Goal: Subscribe to service/newsletter

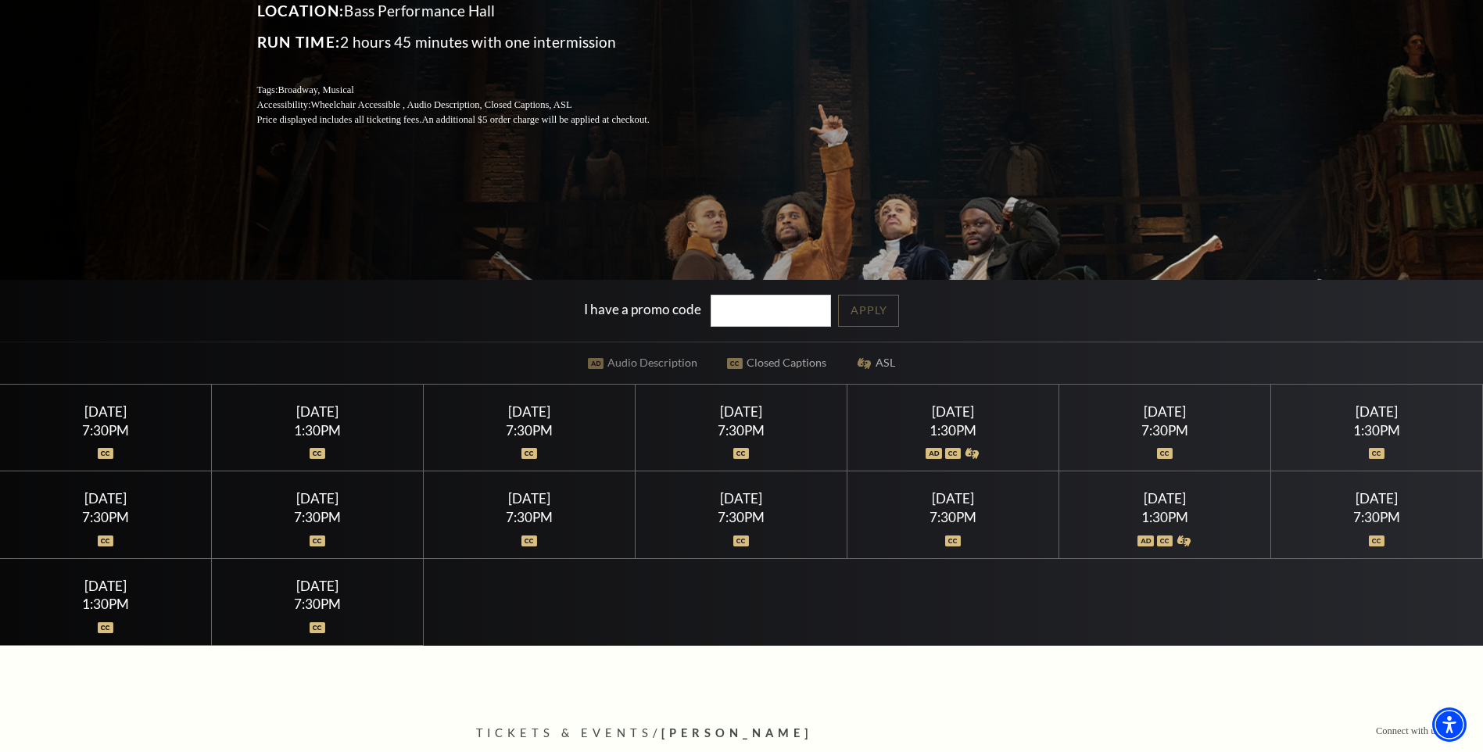
scroll to position [391, 0]
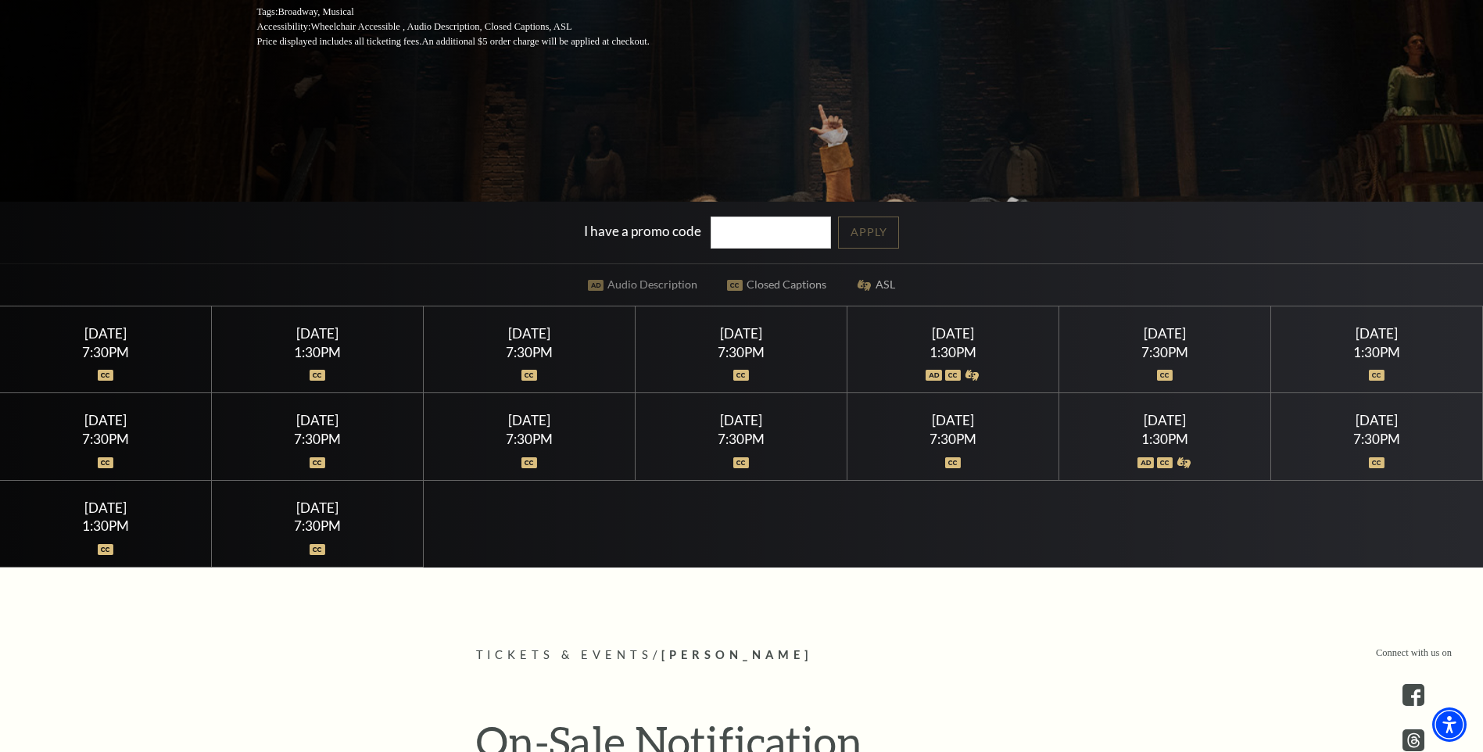
click at [112, 357] on div "7:30PM" at bounding box center [106, 352] width 174 height 13
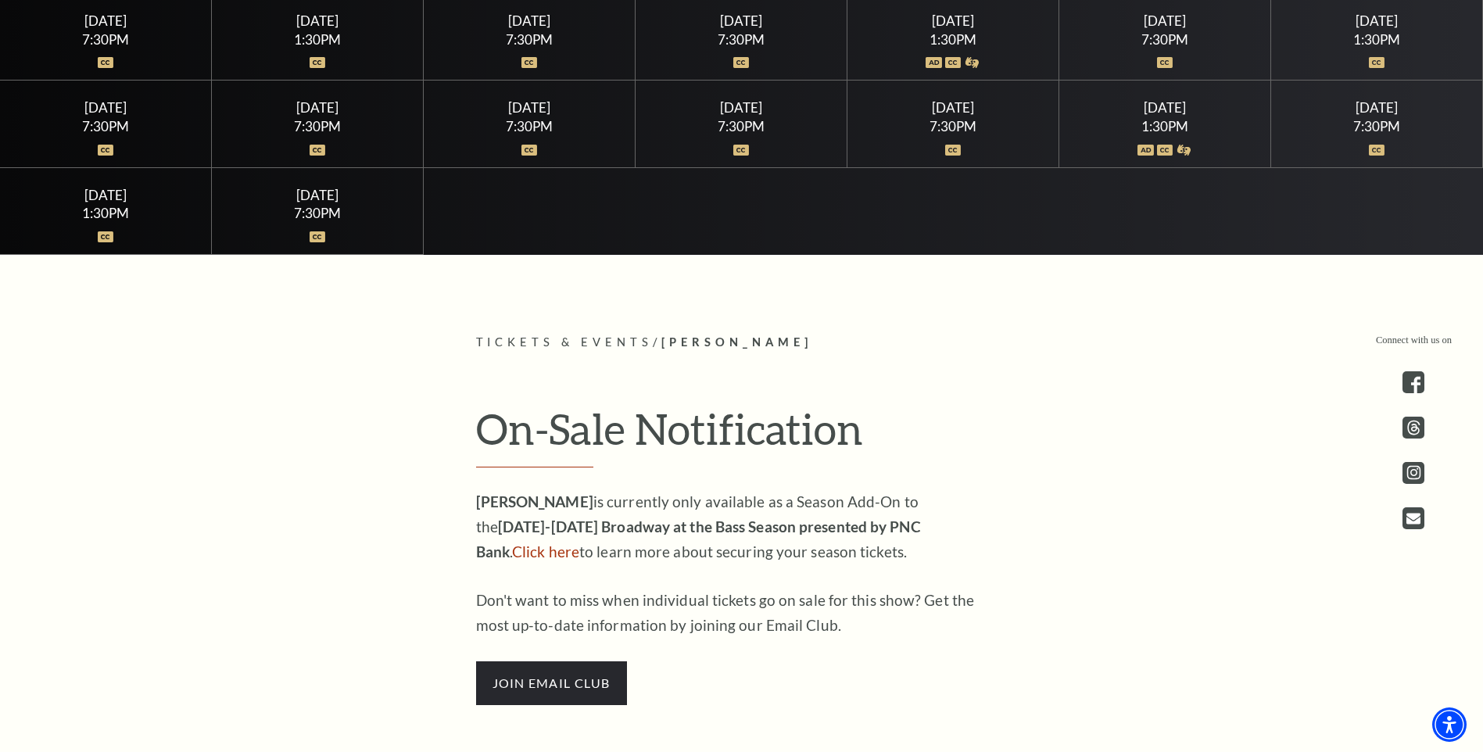
scroll to position [860, 0]
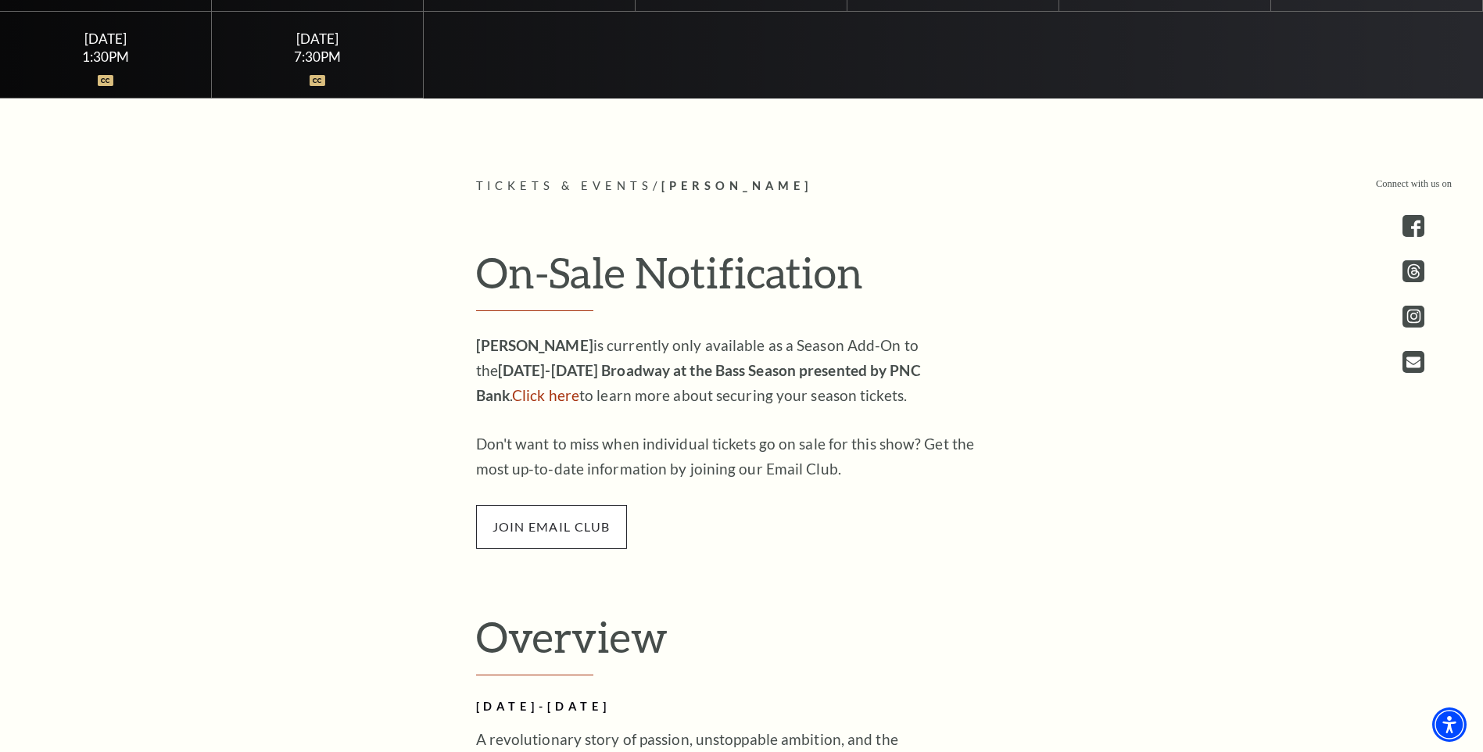
click at [580, 535] on span "join email club" at bounding box center [551, 527] width 151 height 44
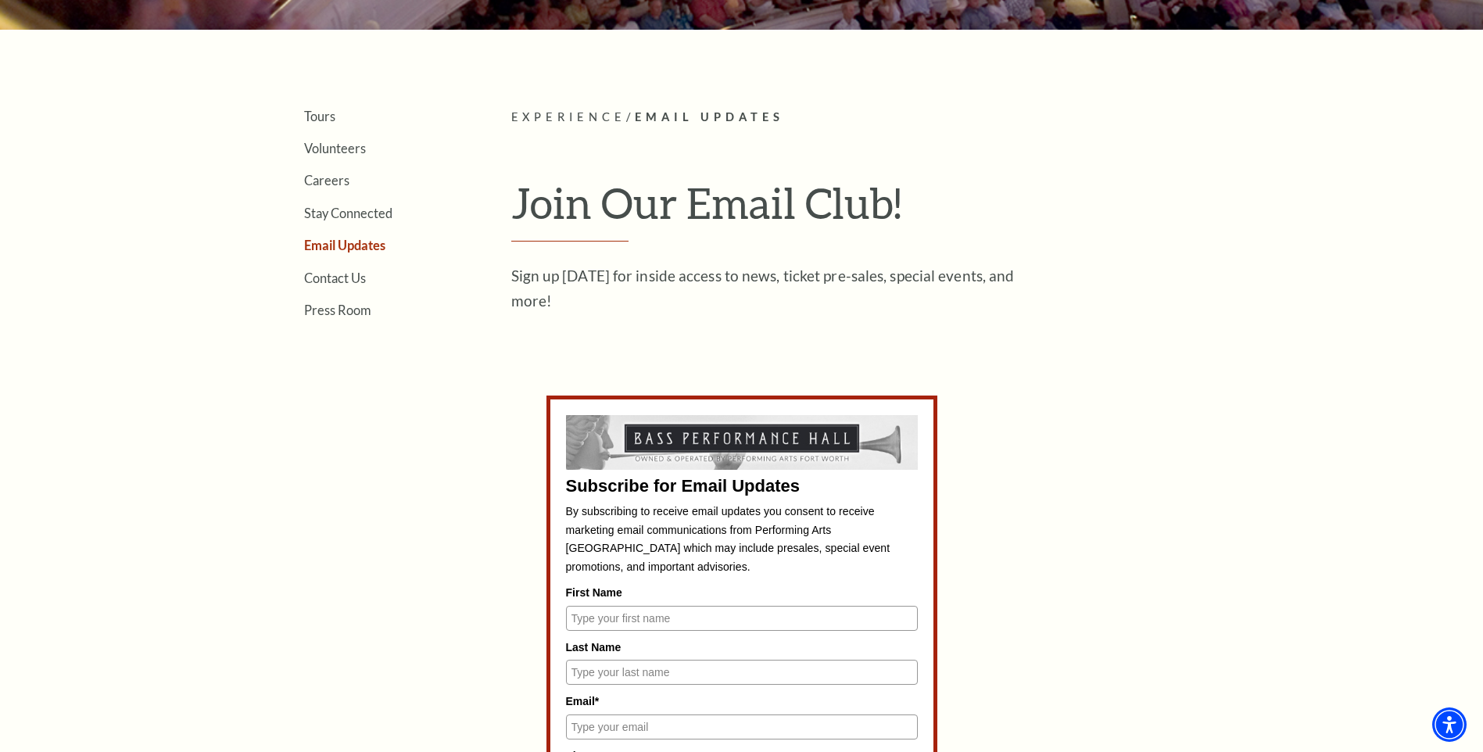
scroll to position [547, 0]
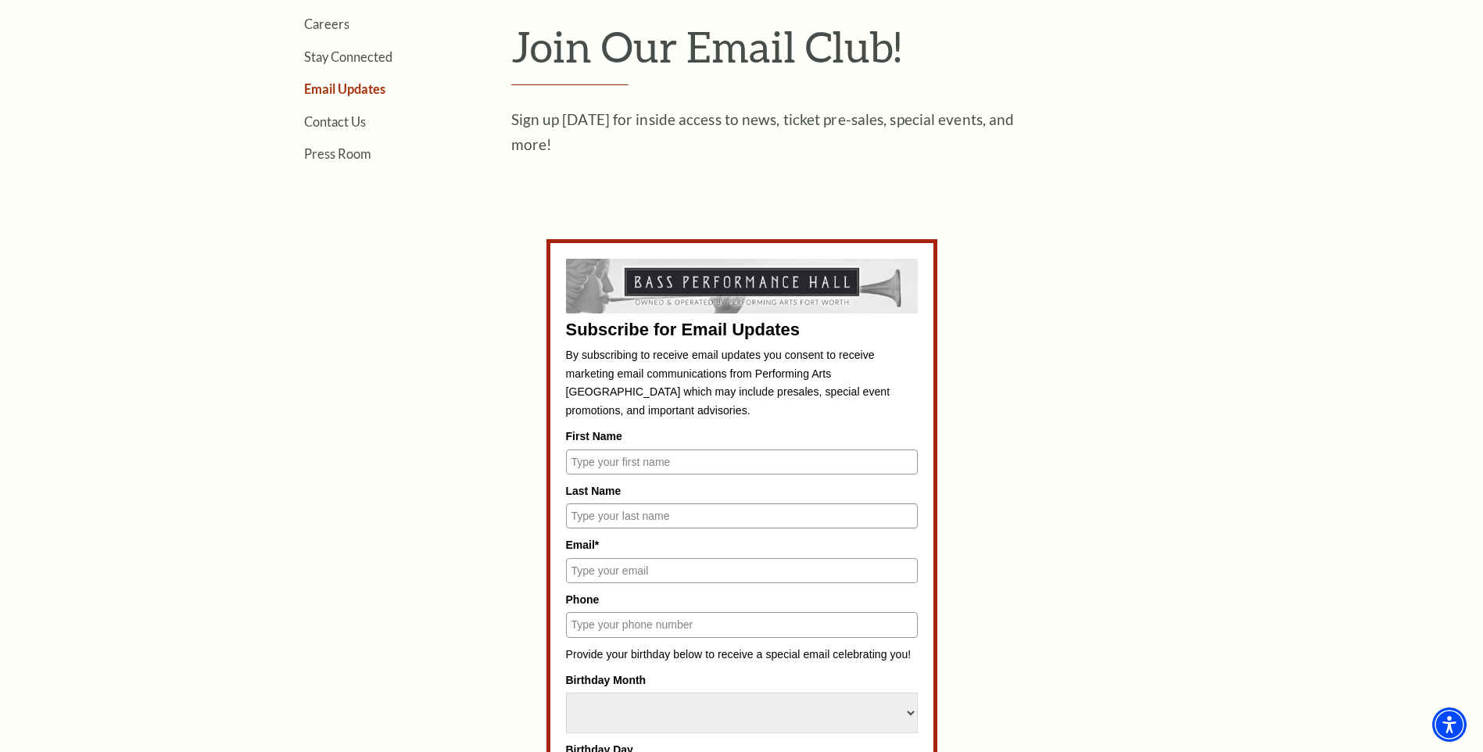
click at [654, 471] on input "First Name" at bounding box center [742, 462] width 352 height 25
type input "[PERSON_NAME]"
type input "King"
type input "[EMAIL_ADDRESS][DOMAIN_NAME]"
drag, startPoint x: 725, startPoint y: 572, endPoint x: 568, endPoint y: 574, distance: 156.4
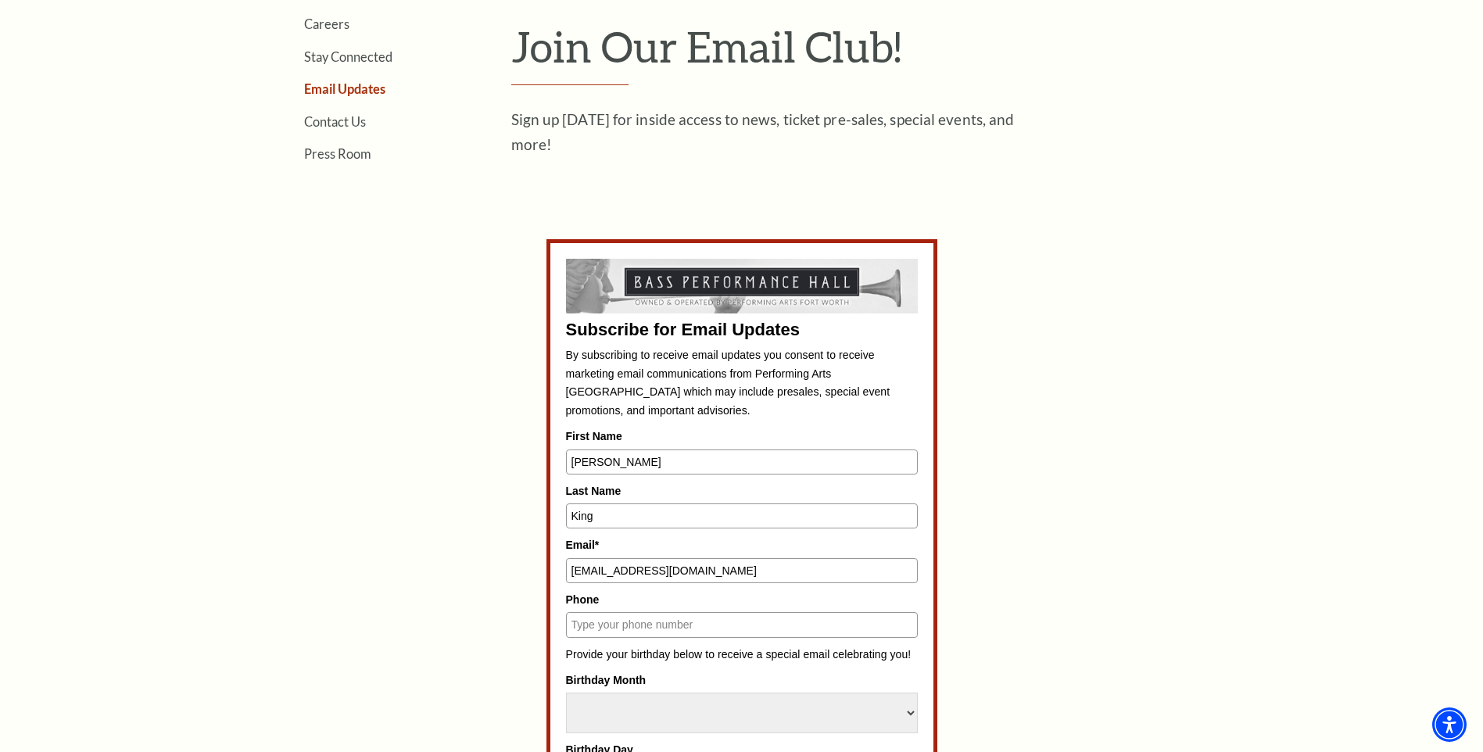
click at [568, 574] on input "[EMAIL_ADDRESS][DOMAIN_NAME]" at bounding box center [742, 570] width 352 height 25
type input "[EMAIL_ADDRESS][DOMAIN_NAME]"
click at [740, 541] on label "Email*" at bounding box center [742, 544] width 352 height 17
click at [740, 558] on input "[EMAIL_ADDRESS][DOMAIN_NAME]" at bounding box center [742, 570] width 352 height 25
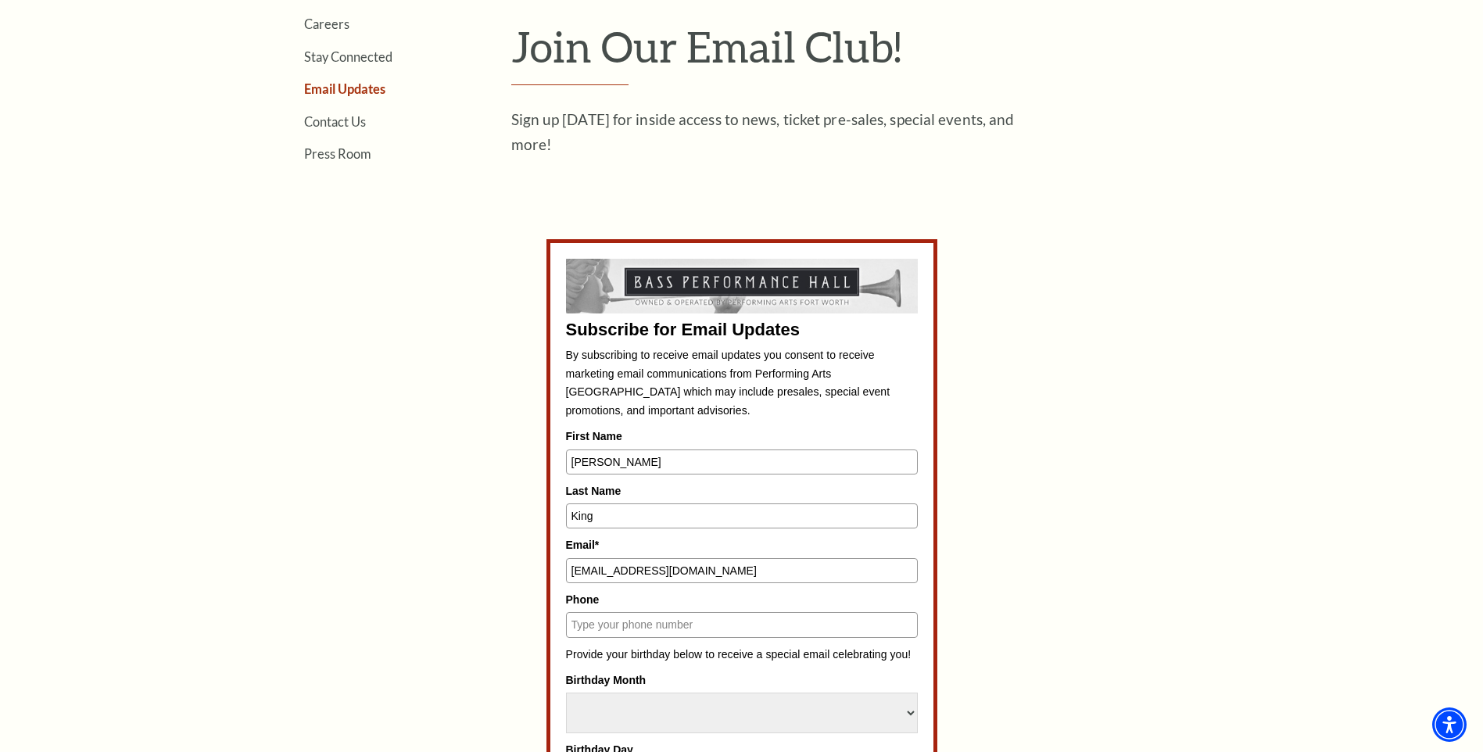
click at [679, 636] on input "Phone" at bounding box center [742, 624] width 352 height 25
type input "8176889347"
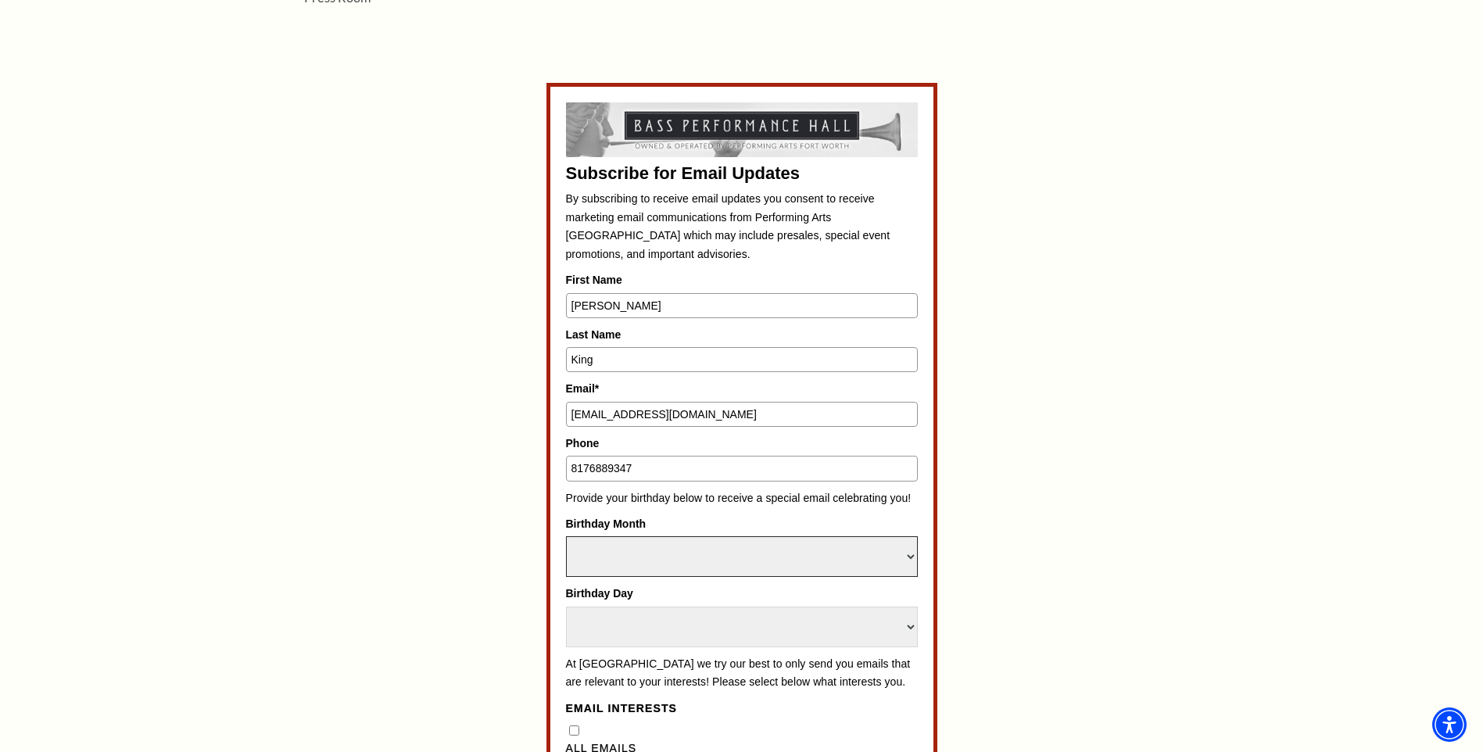
click at [913, 557] on select "Select Month January February March April May June July August September Octobe…" at bounding box center [742, 556] width 352 height 41
select select "March"
click at [566, 536] on select "Select Month January February March April May June July August September Octobe…" at bounding box center [742, 556] width 352 height 41
click at [908, 627] on select "Select Day 1 2 3 4 5 6 7 8 9 10 11 12 13 14 15 16 17 18 19 20 21 22 23 24 25 26…" at bounding box center [742, 627] width 352 height 41
select select "1"
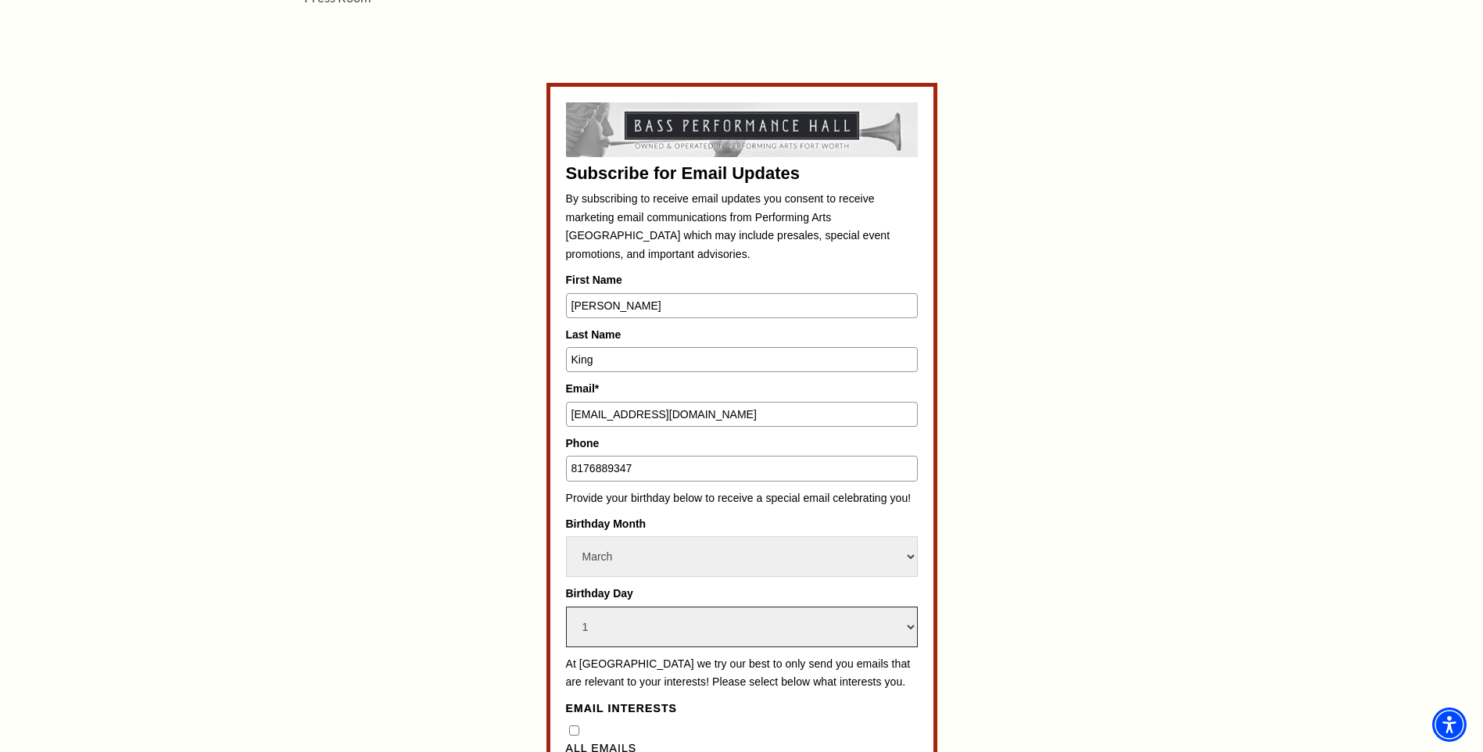
click at [566, 607] on select "Select Day 1 2 3 4 5 6 7 8 9 10 11 12 13 14 15 16 17 18 19 20 21 22 23 24 25 26…" at bounding box center [742, 627] width 352 height 41
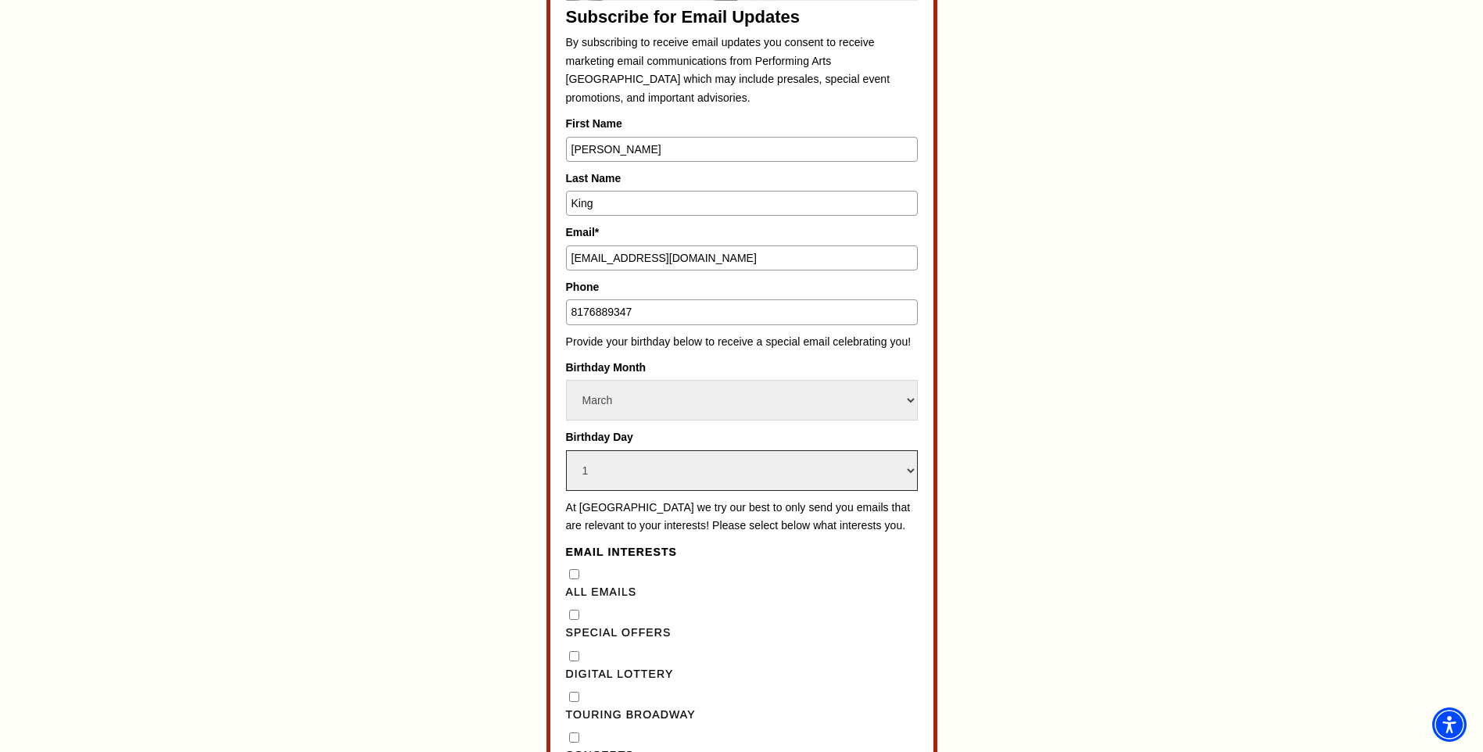
scroll to position [1016, 0]
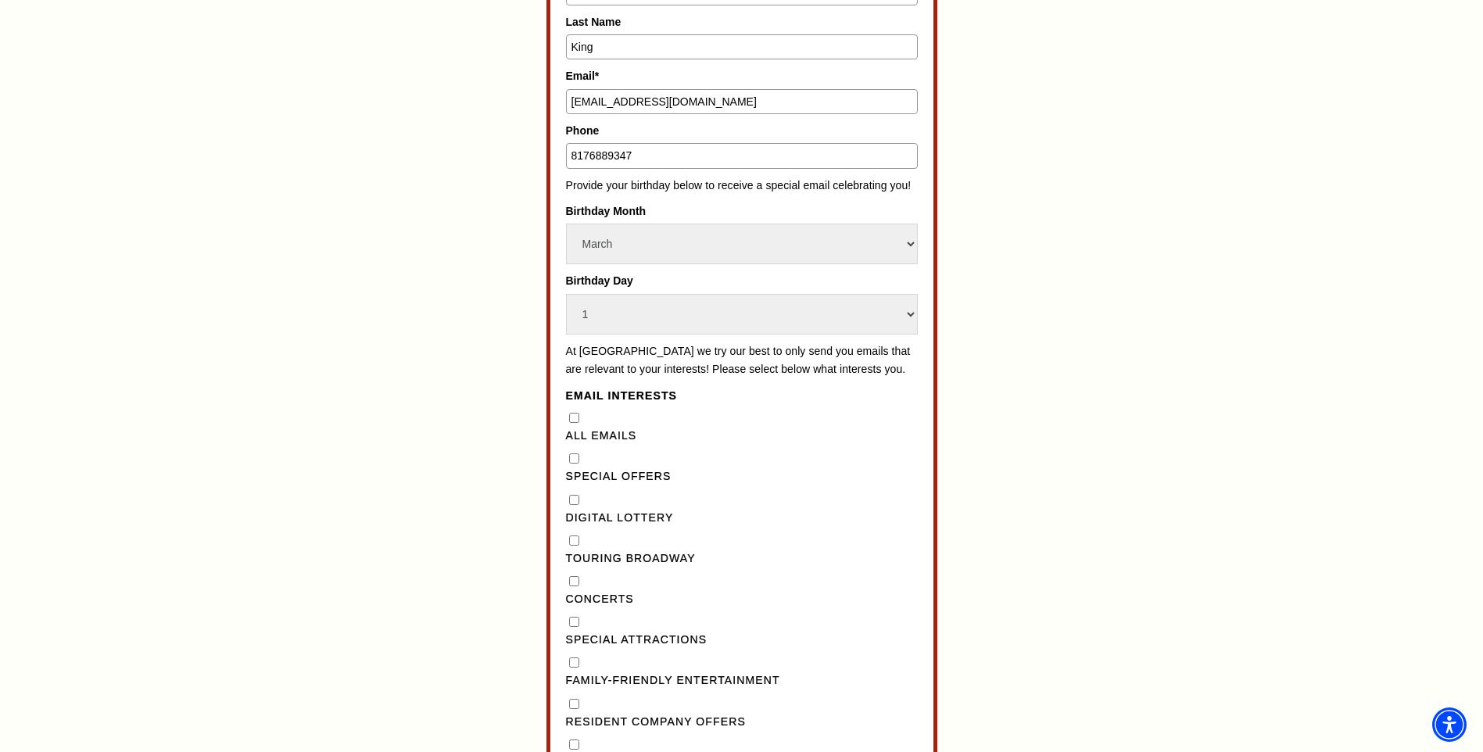
click at [571, 505] on Lottery"] "Digital Lottery" at bounding box center [574, 500] width 10 height 10
checkbox Lottery"] "true"
click at [576, 546] on Broadway"] "Touring Broadway" at bounding box center [574, 541] width 10 height 10
checkbox Broadway"] "true"
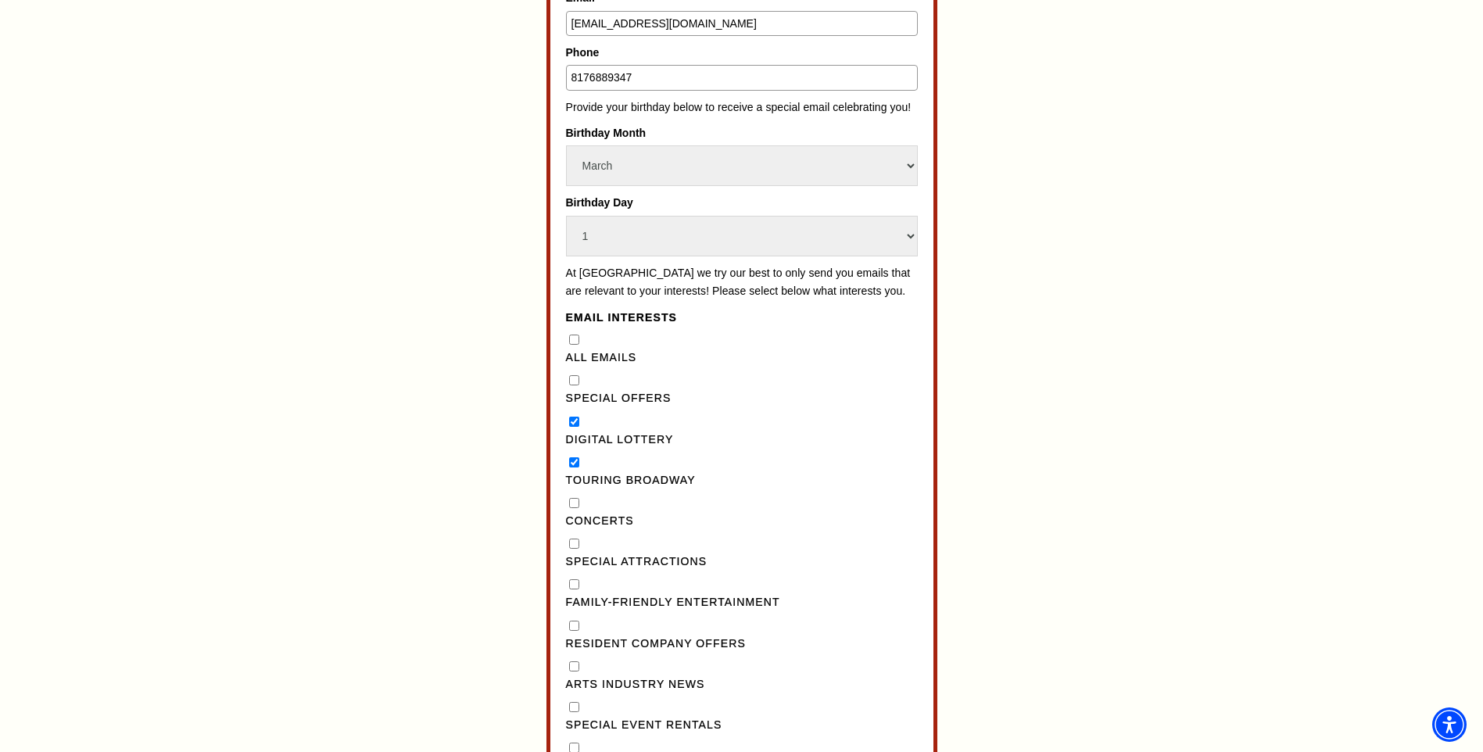
click at [571, 508] on input "Concerts" at bounding box center [574, 503] width 10 height 10
checkbox input "true"
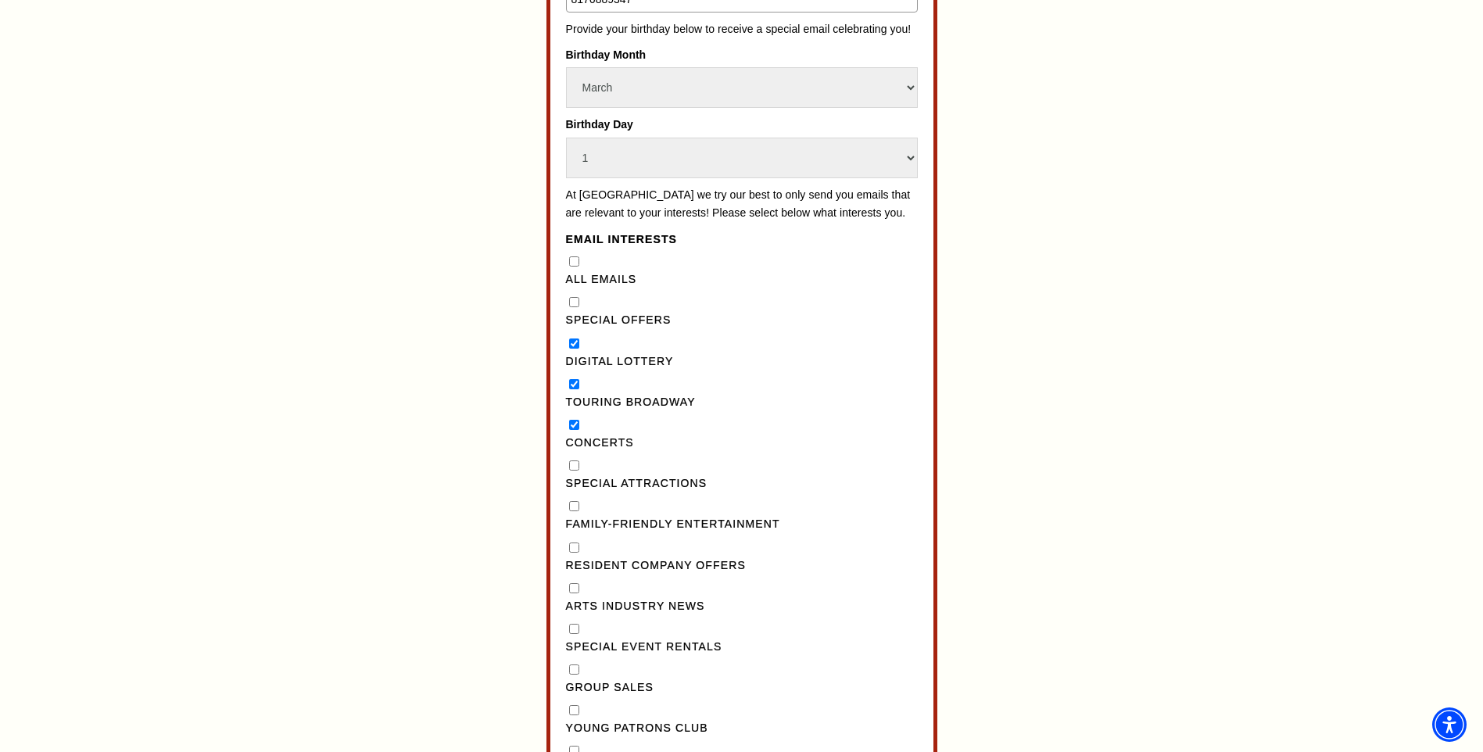
click at [572, 553] on Offers"] "Resident Company Offers" at bounding box center [574, 548] width 10 height 10
checkbox Offers"] "true"
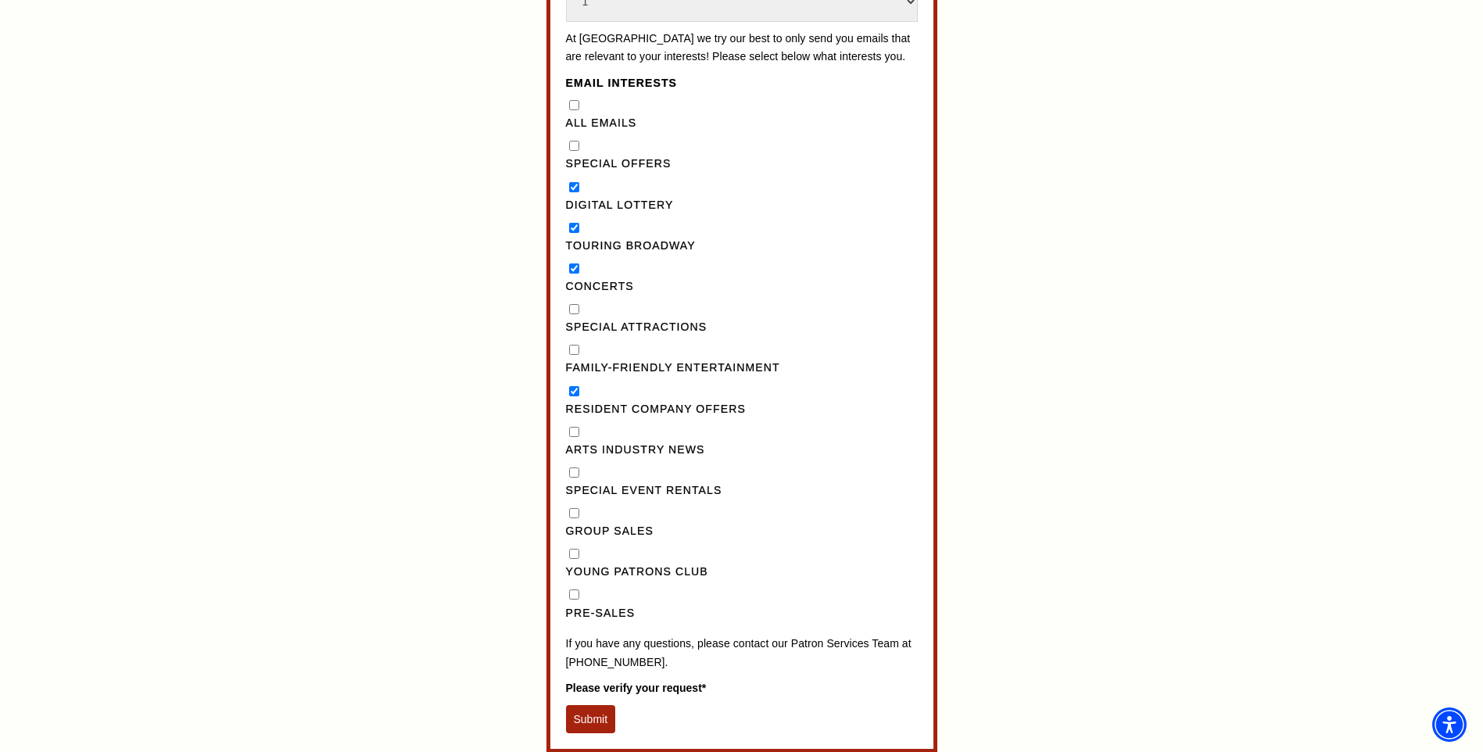
scroll to position [1407, 0]
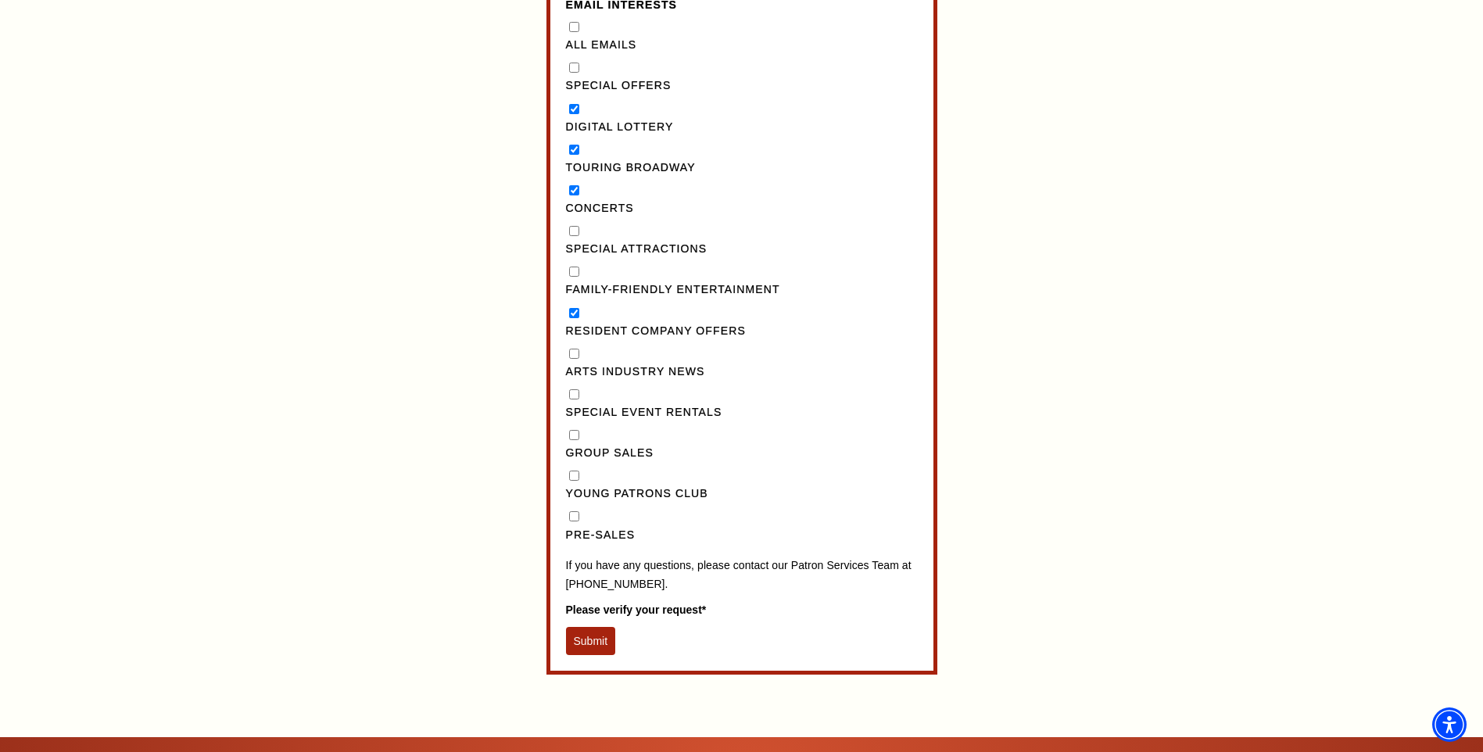
click at [601, 652] on button "Submit" at bounding box center [591, 641] width 50 height 28
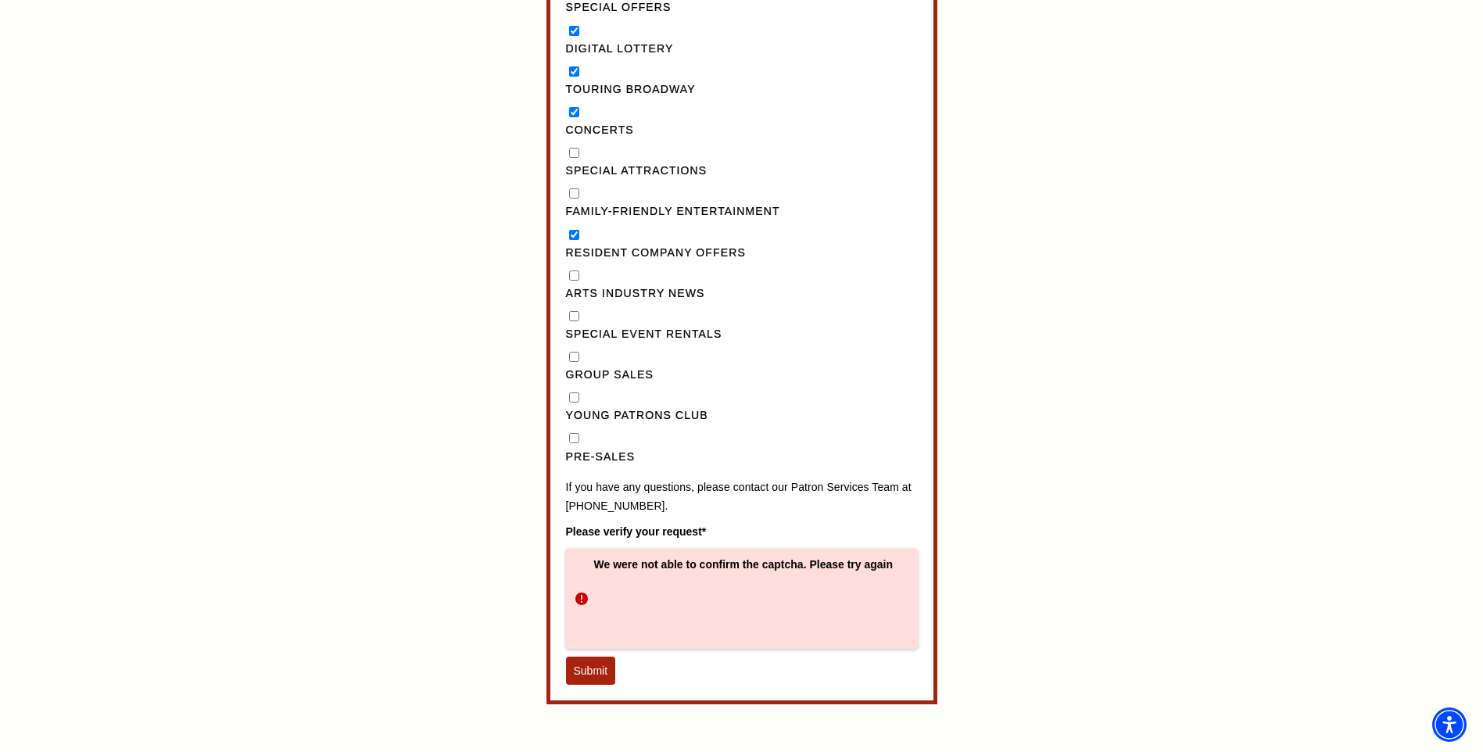
scroll to position [1564, 0]
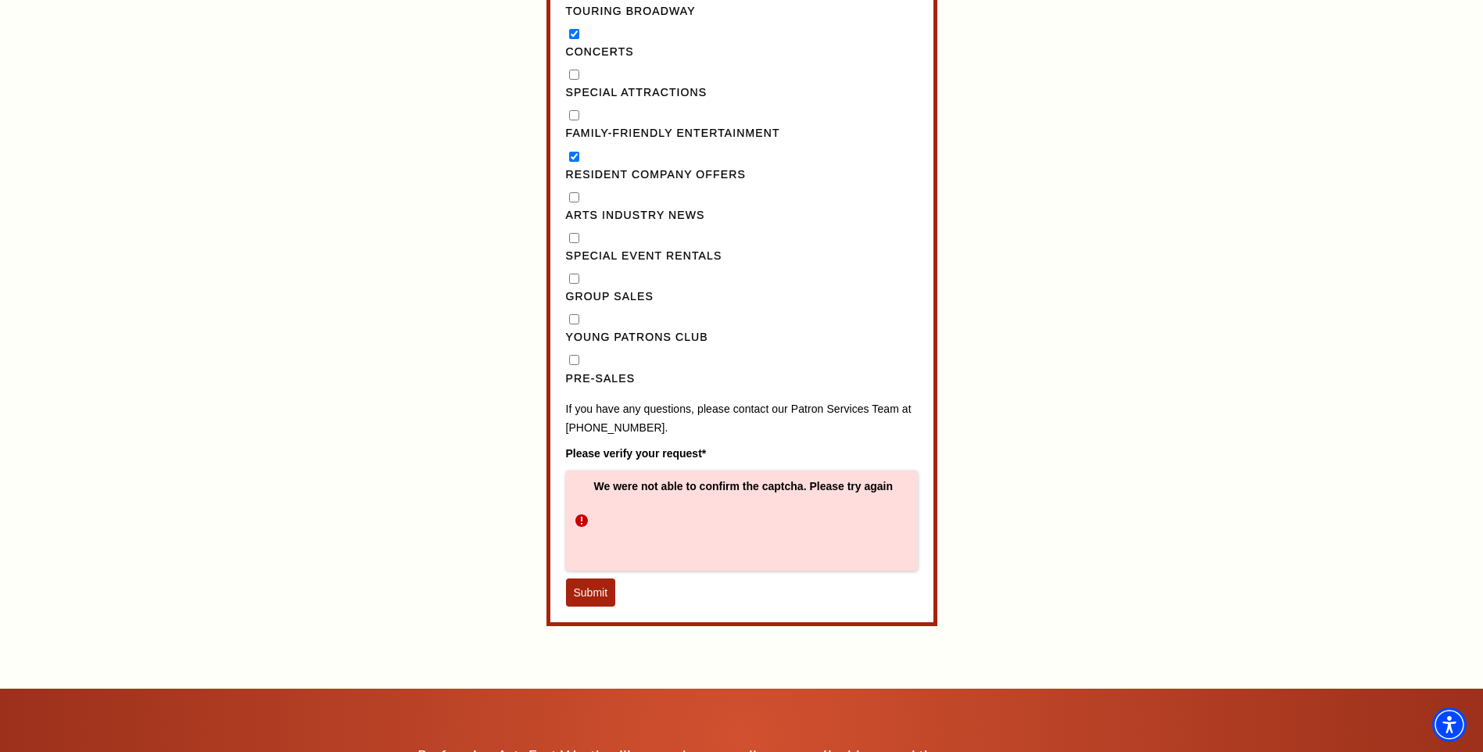
click at [601, 607] on button "Submit" at bounding box center [591, 593] width 50 height 28
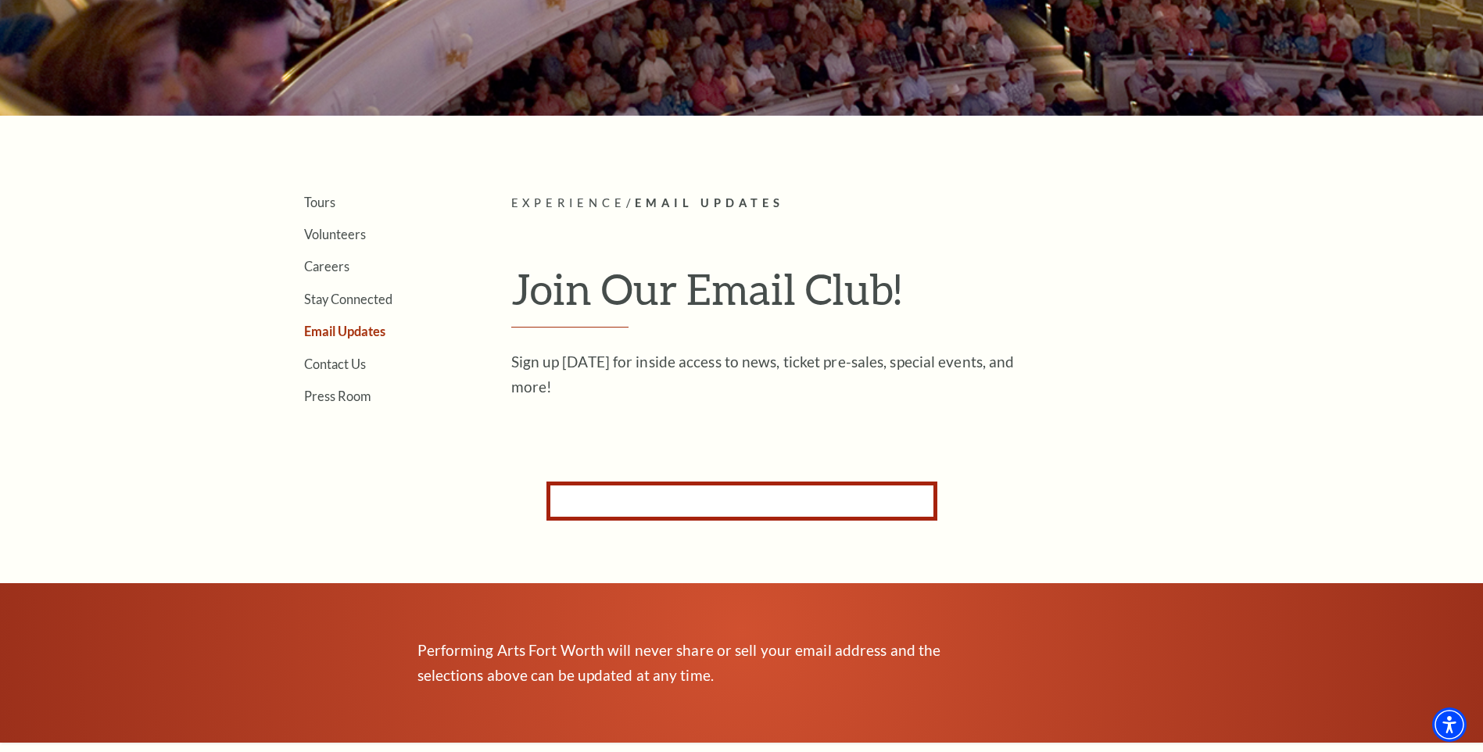
scroll to position [227, 0]
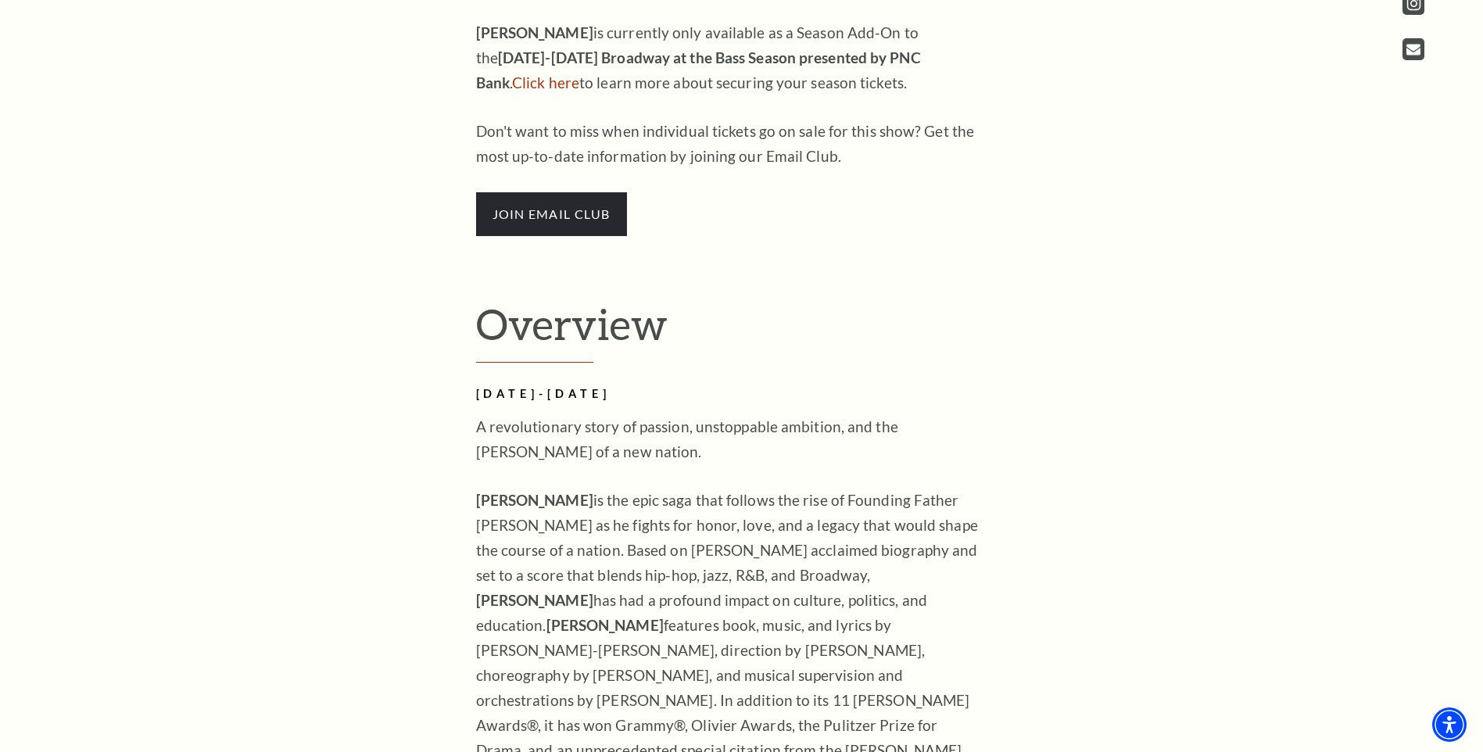
scroll to position [782, 0]
